Goal: Browse casually

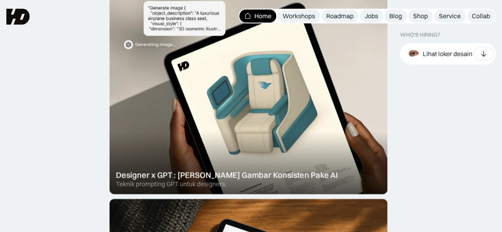
scroll to position [591, 0]
